Goal: Information Seeking & Learning: Learn about a topic

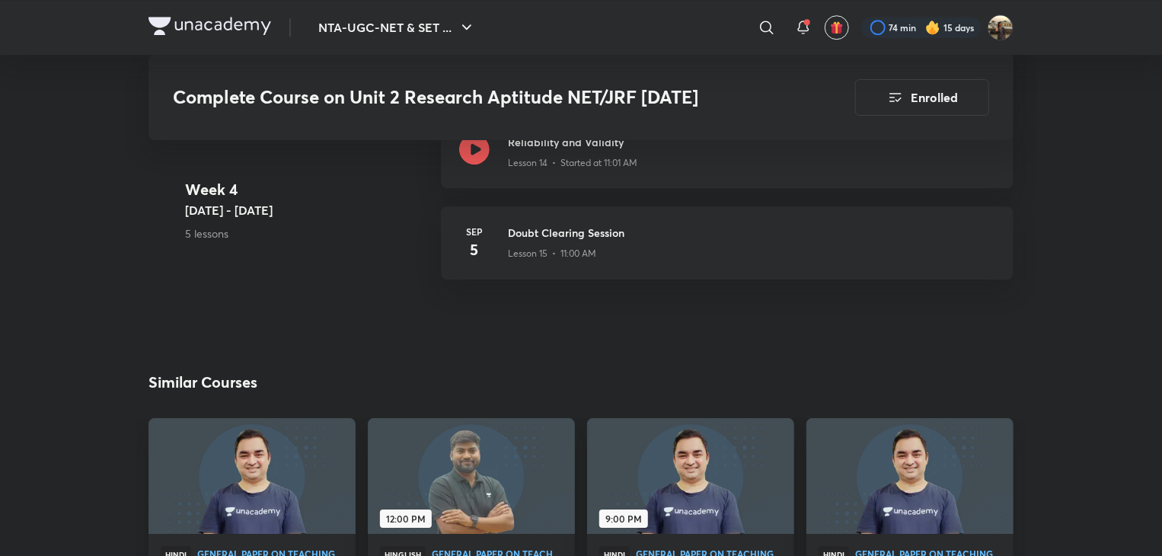
scroll to position [2302, 0]
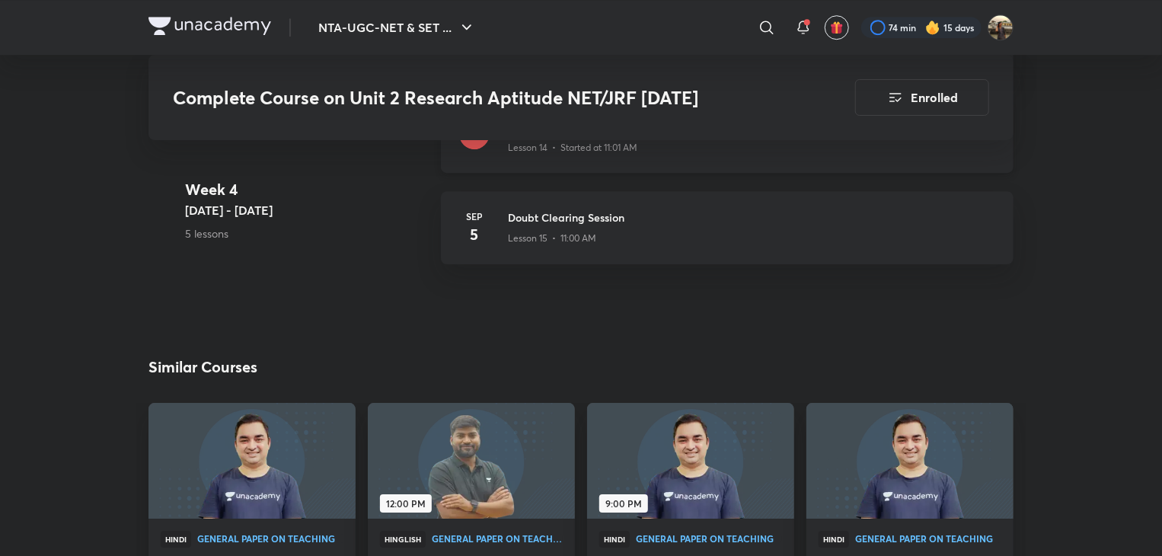
click at [480, 149] on div at bounding box center [474, 137] width 30 height 36
